Goal: Go to known website: Access a specific website the user already knows

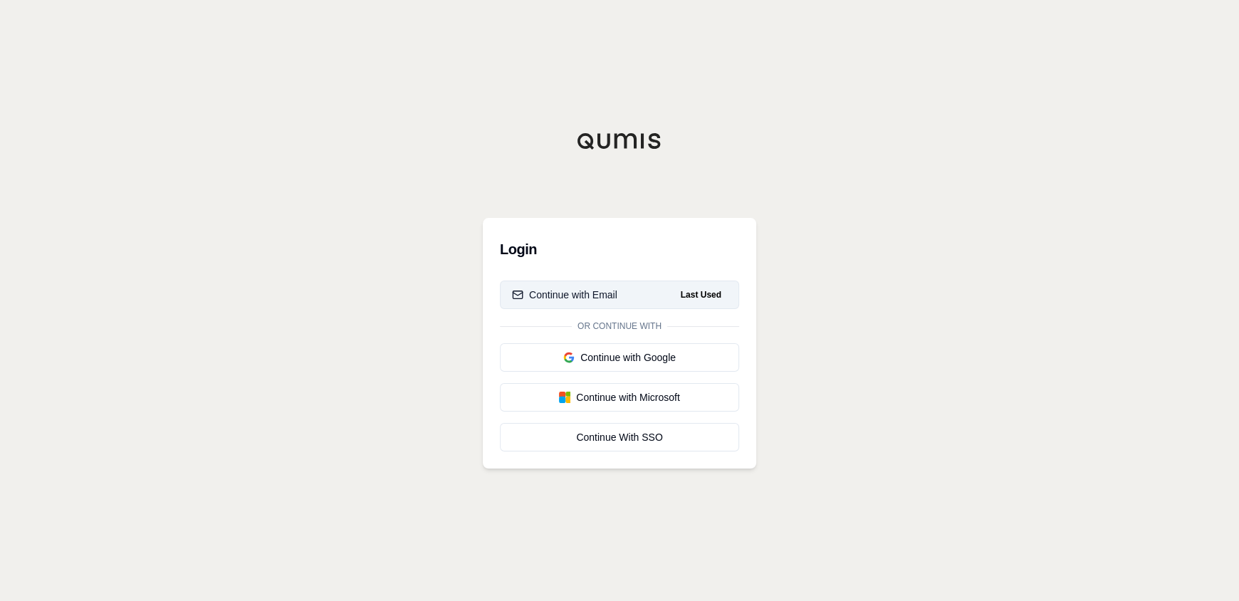
click at [603, 285] on button "Continue with Email Last Used" at bounding box center [619, 295] width 239 height 28
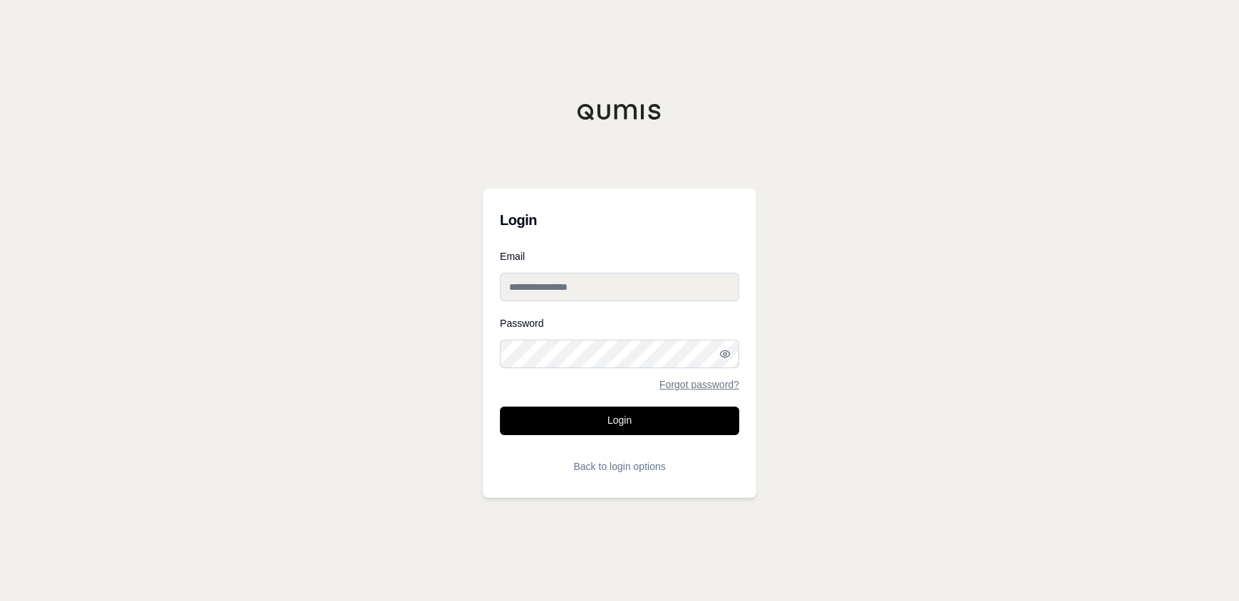
type input "**********"
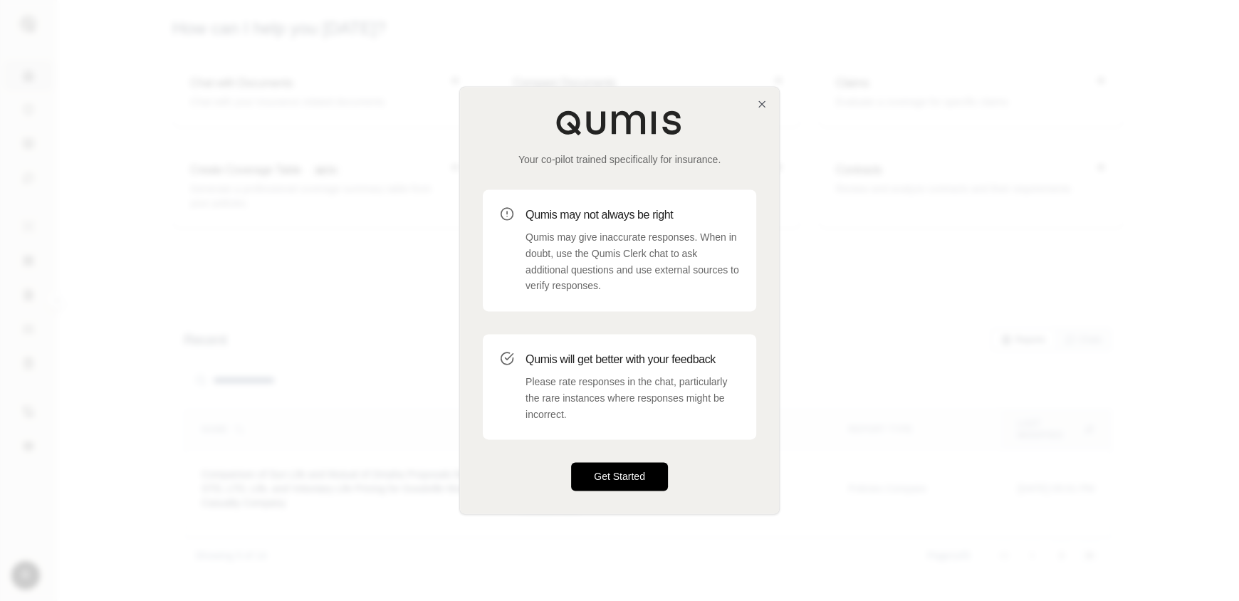
click at [642, 479] on button "Get Started" at bounding box center [619, 477] width 97 height 28
